Goal: Information Seeking & Learning: Learn about a topic

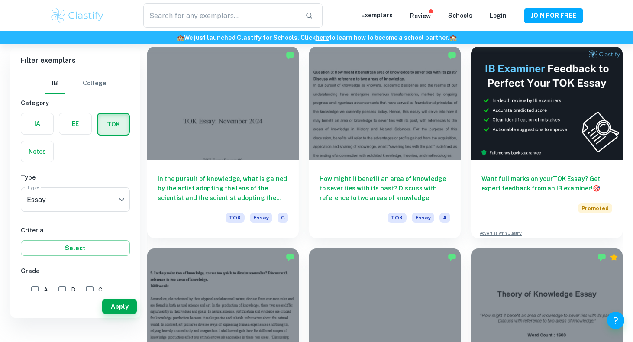
scroll to position [223, 0]
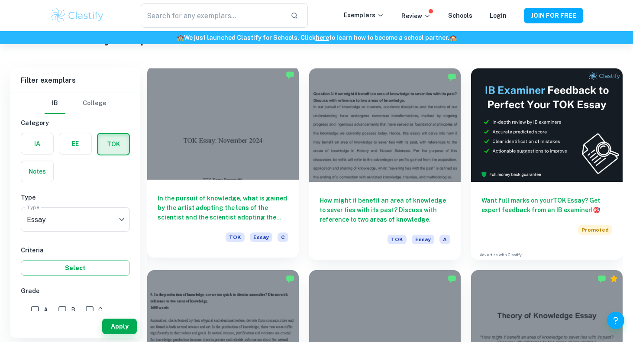
click at [220, 213] on h6 "In the pursuit of knowledge, what is gained by the artist adopting the lens of …" at bounding box center [223, 208] width 131 height 29
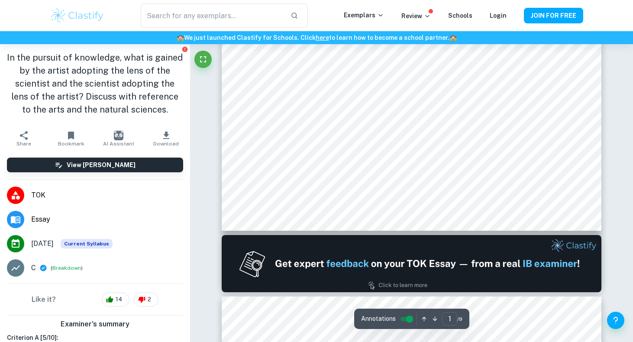
scroll to position [495, 0]
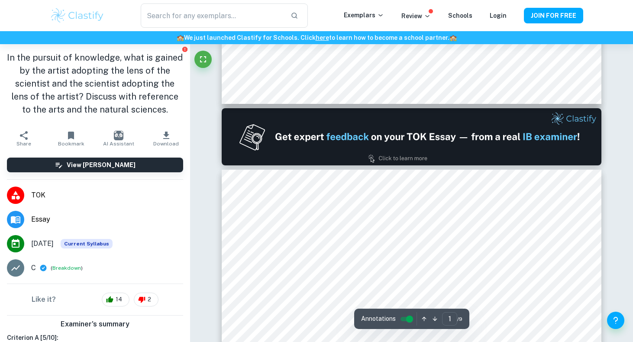
type input "2"
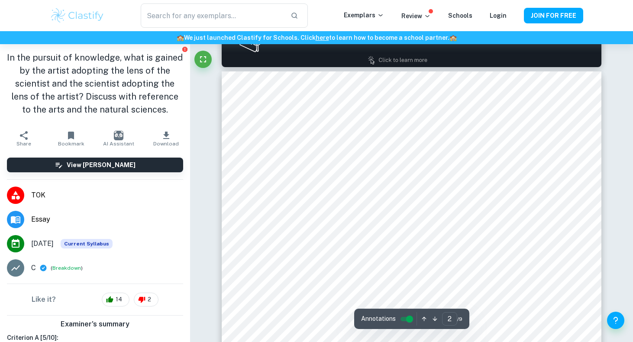
scroll to position [9, 0]
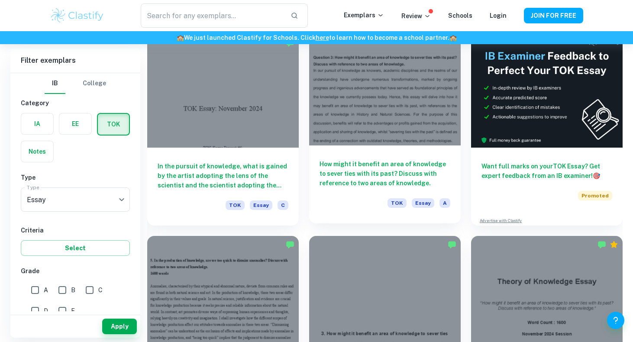
scroll to position [256, 0]
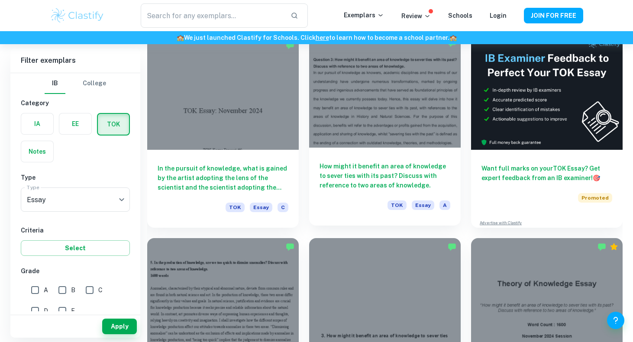
click at [341, 178] on h6 "How might it benefit an area of knowledge to sever ties with its past? Discuss …" at bounding box center [385, 176] width 131 height 29
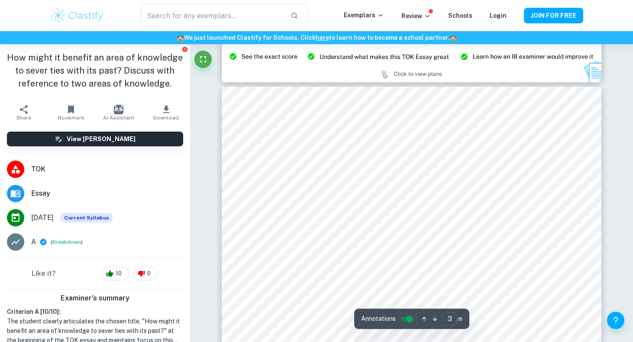
scroll to position [1177, 0]
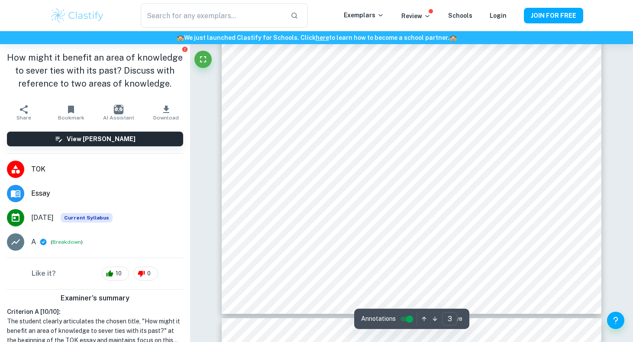
type input "2"
